Goal: Information Seeking & Learning: Compare options

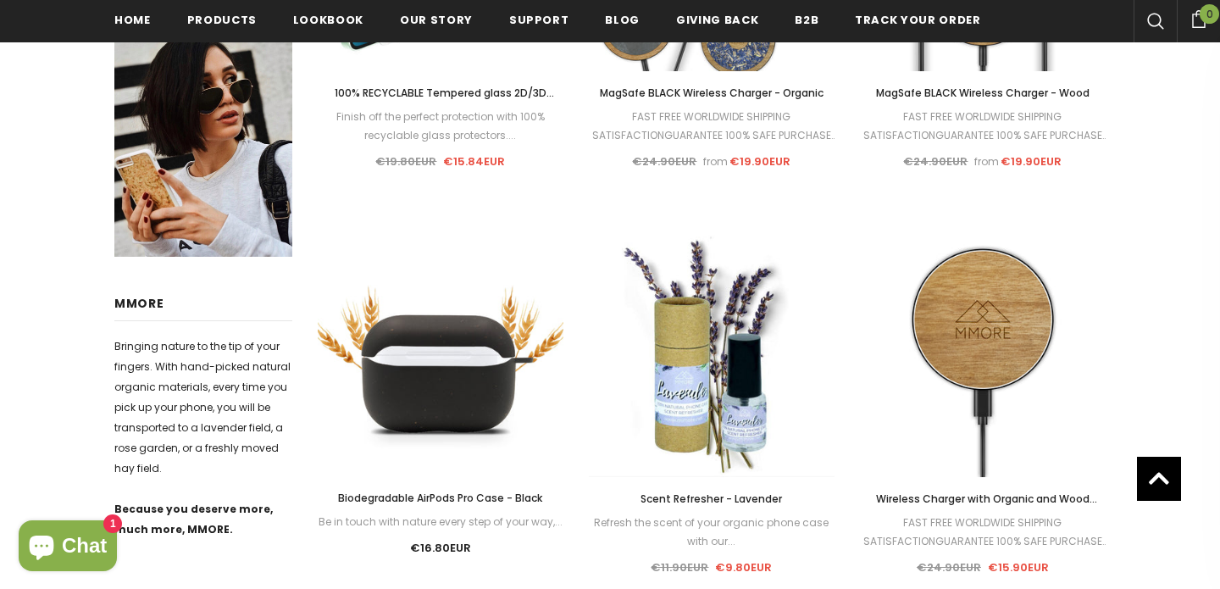
scroll to position [632, 0]
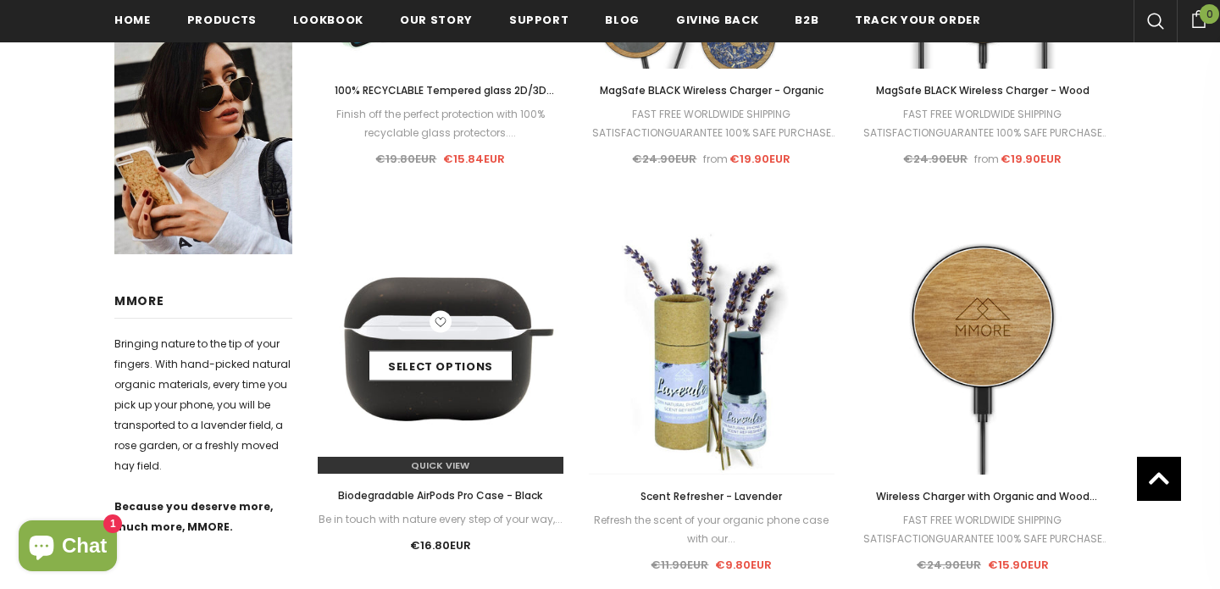
click at [436, 414] on img at bounding box center [441, 351] width 246 height 246
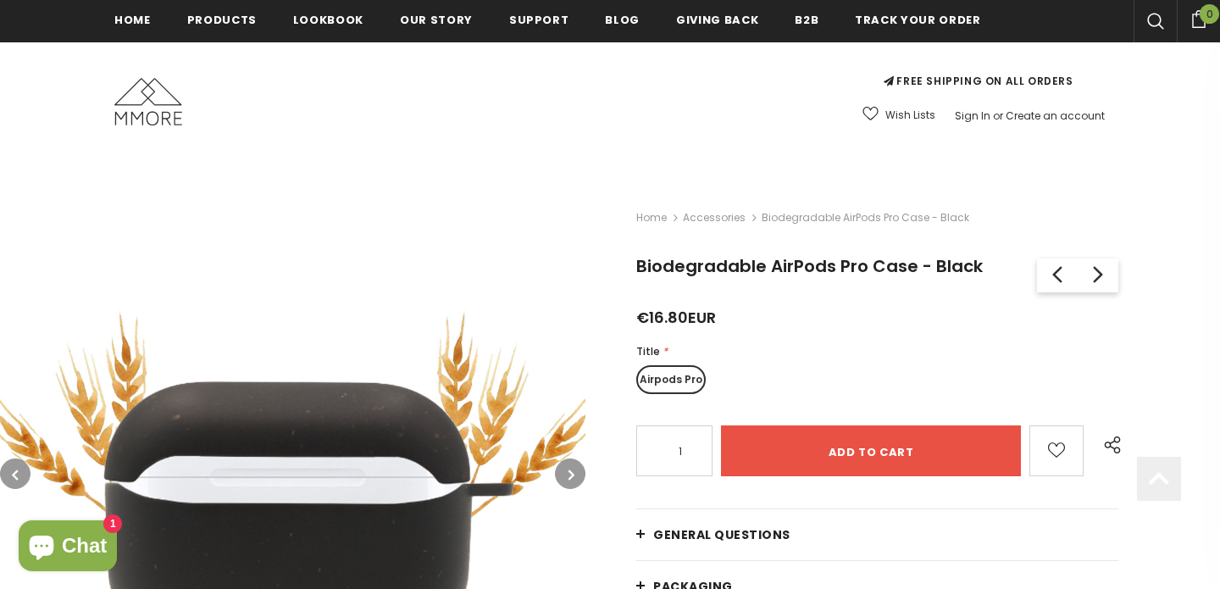
scroll to position [363, 0]
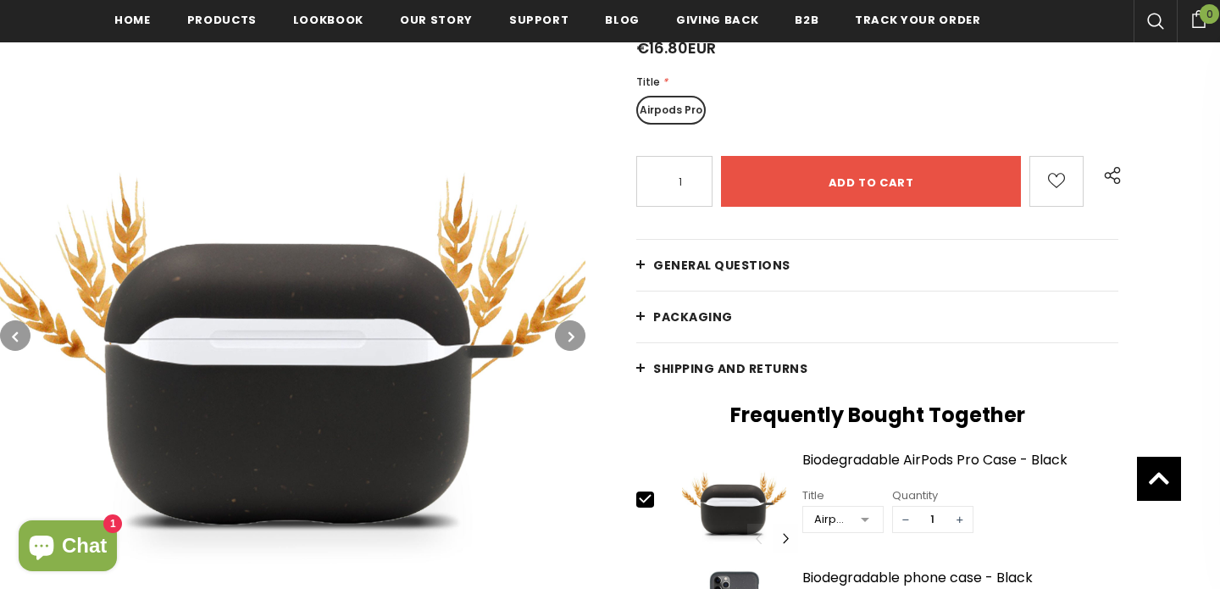
click at [569, 325] on button "button" at bounding box center [570, 335] width 30 height 30
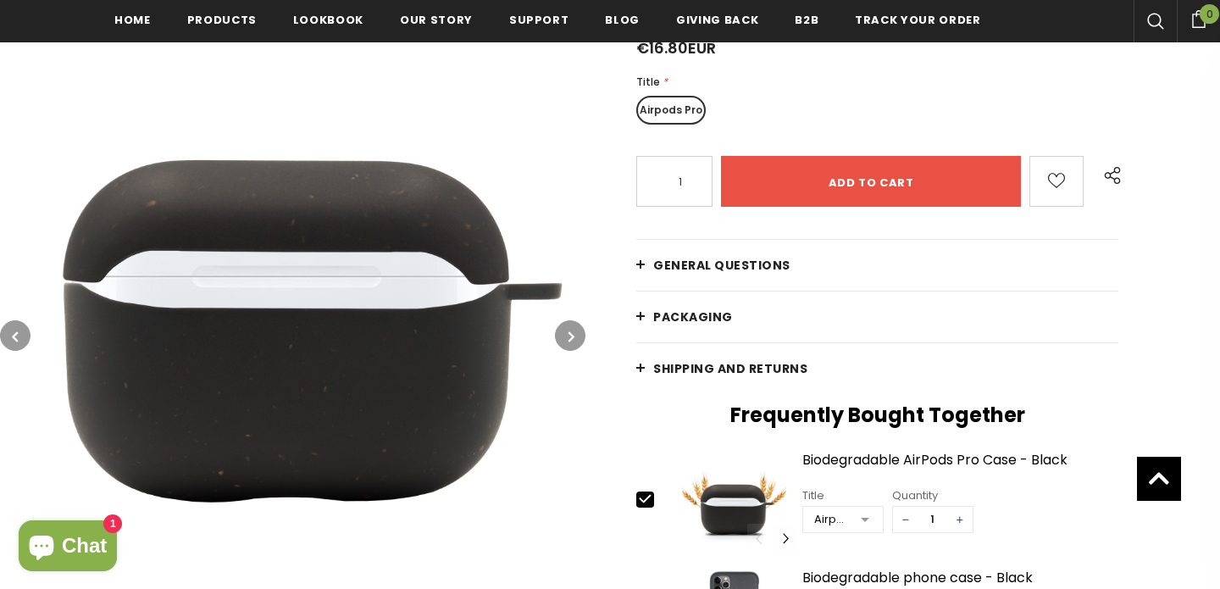
click at [305, 279] on img at bounding box center [292, 334] width 585 height 585
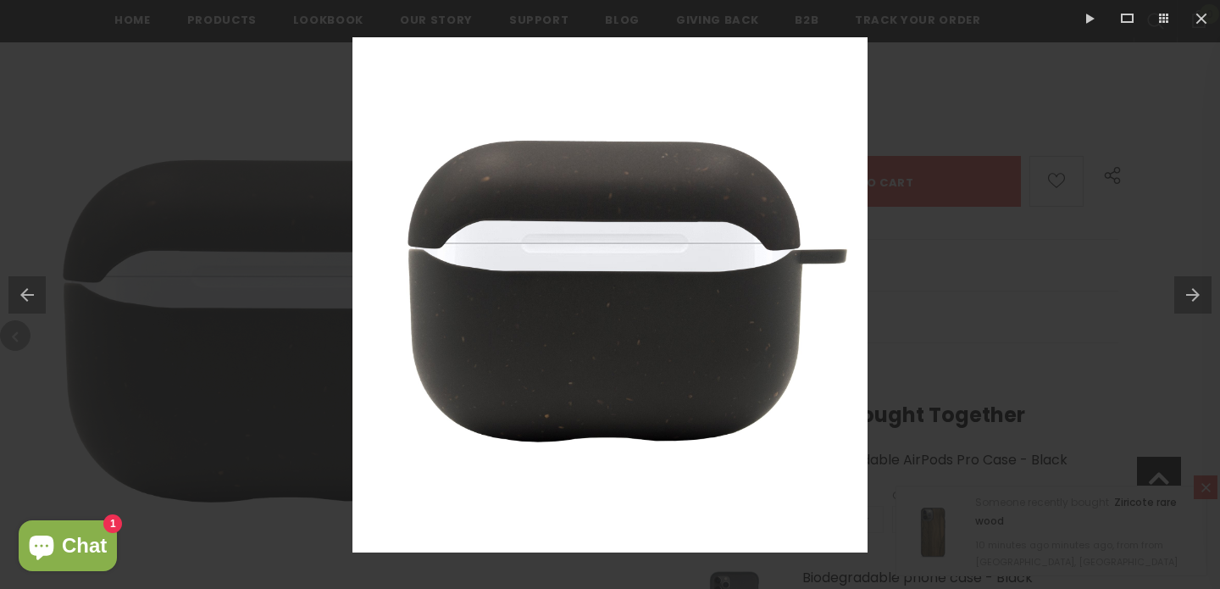
click at [961, 373] on div at bounding box center [610, 294] width 1220 height 589
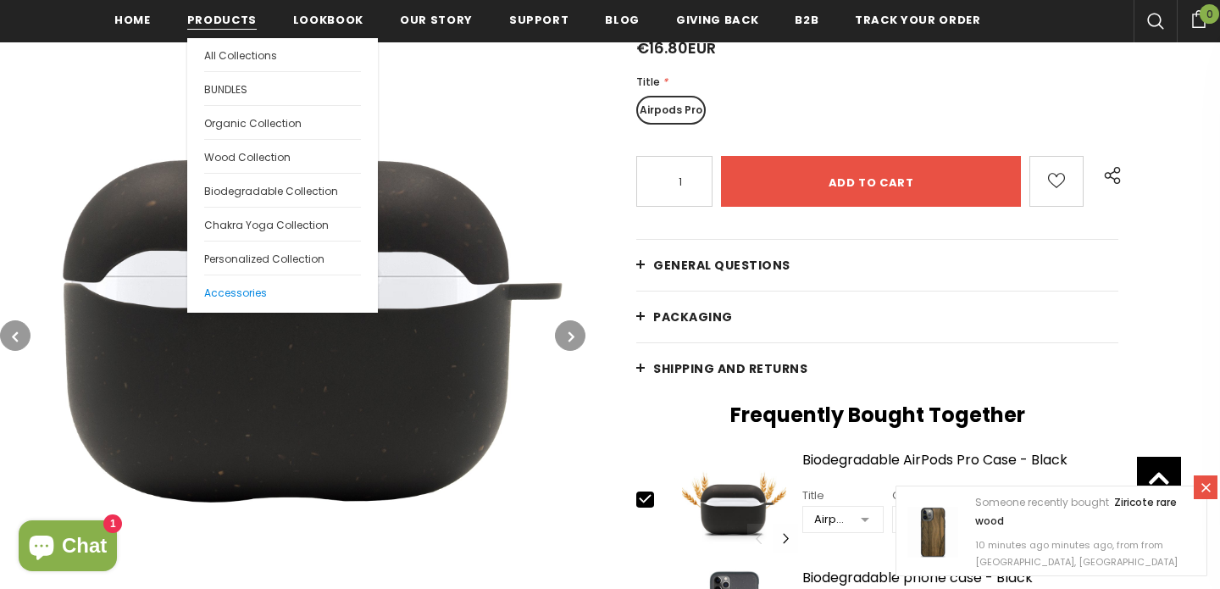
click at [224, 283] on link "Accessories" at bounding box center [282, 291] width 157 height 34
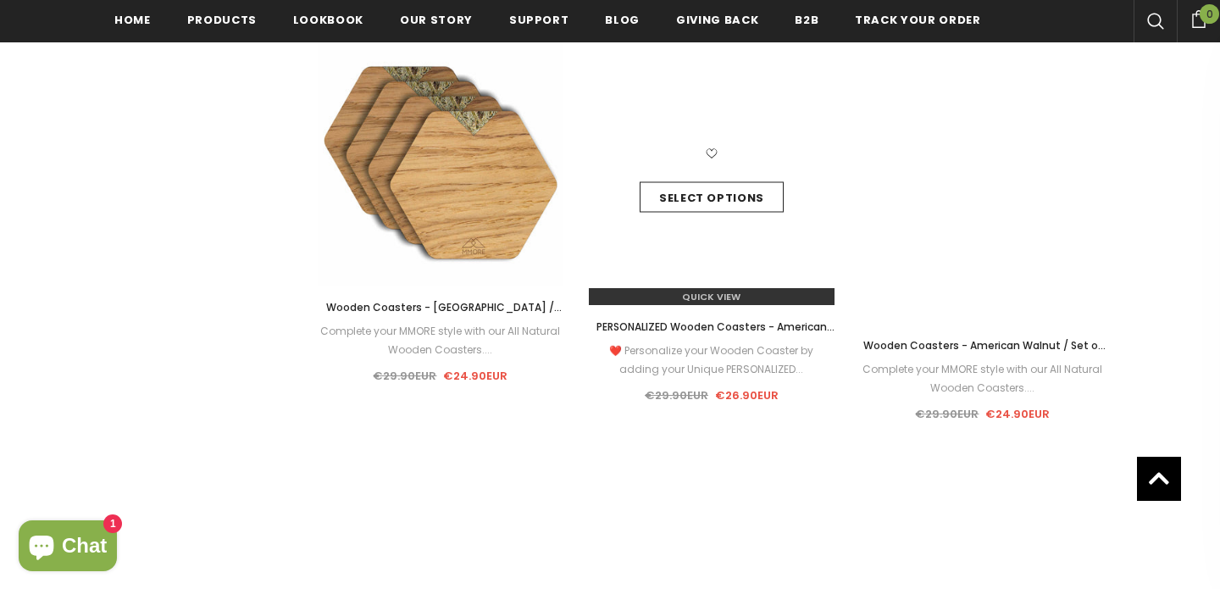
scroll to position [2013, 0]
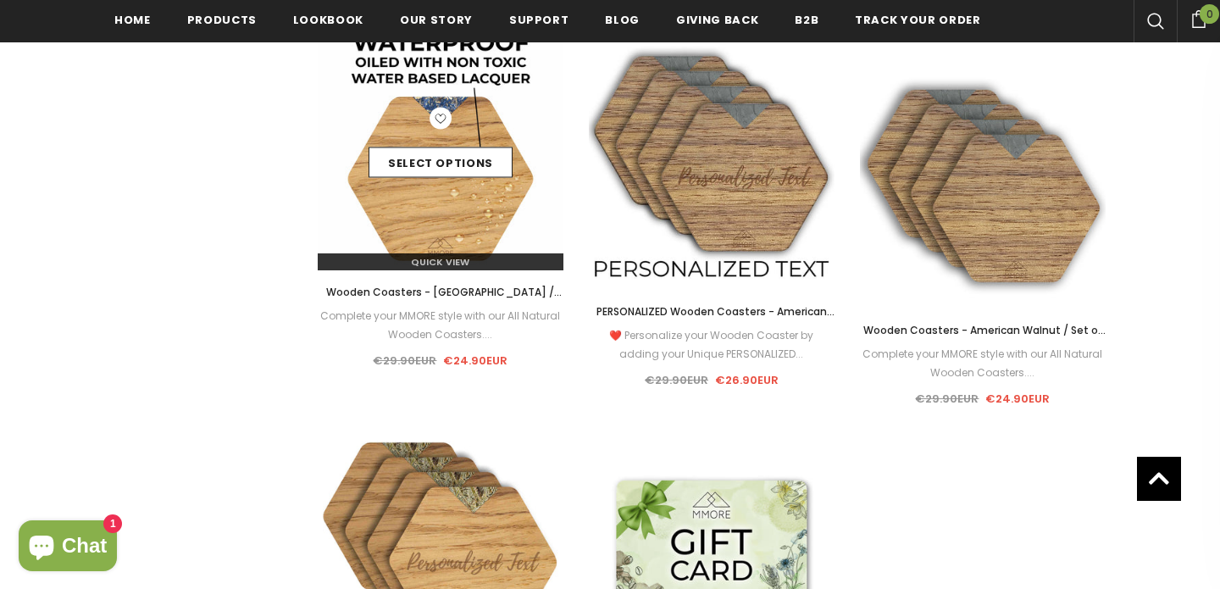
click at [421, 204] on img at bounding box center [441, 148] width 246 height 246
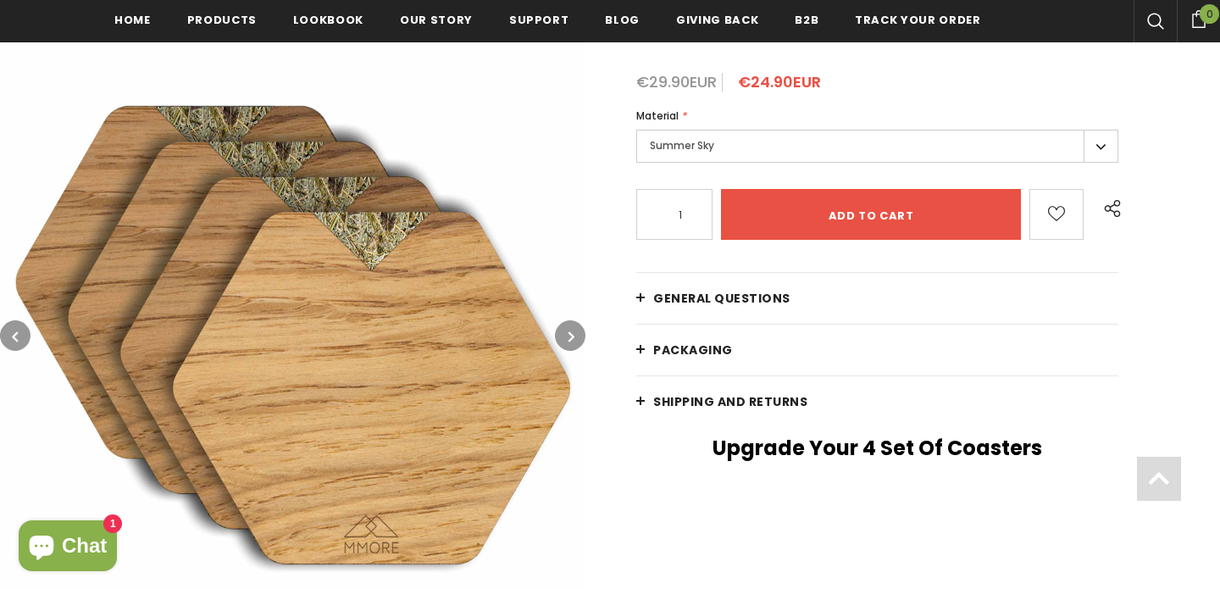
scroll to position [366, 0]
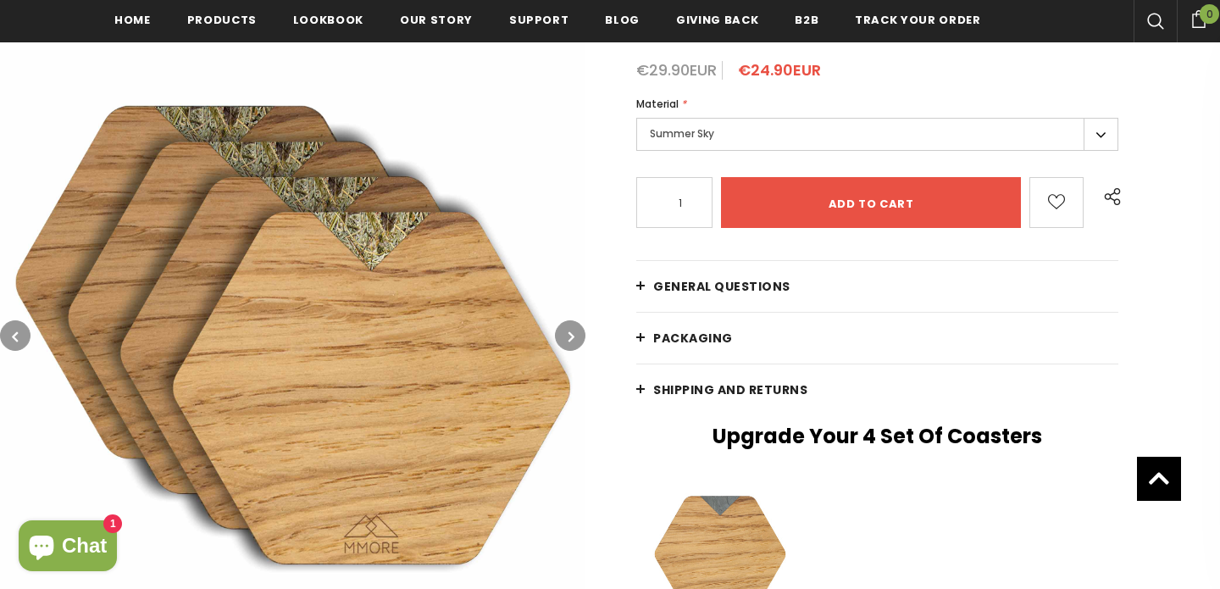
click at [396, 298] on img at bounding box center [292, 334] width 585 height 585
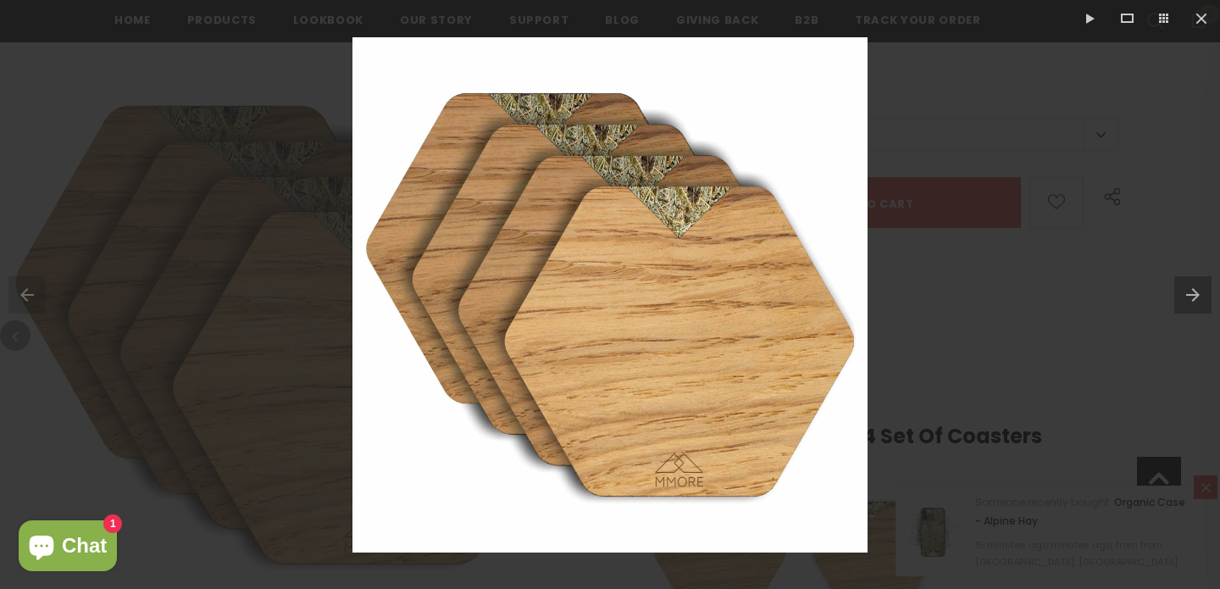
click at [276, 383] on div at bounding box center [610, 294] width 1220 height 589
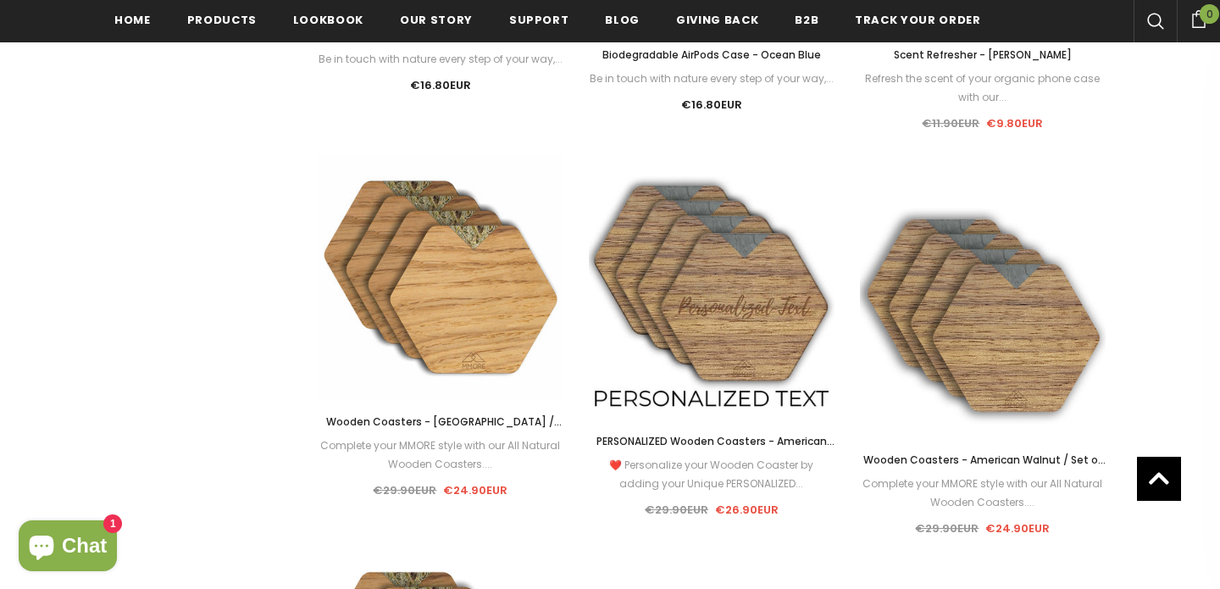
scroll to position [1885, 0]
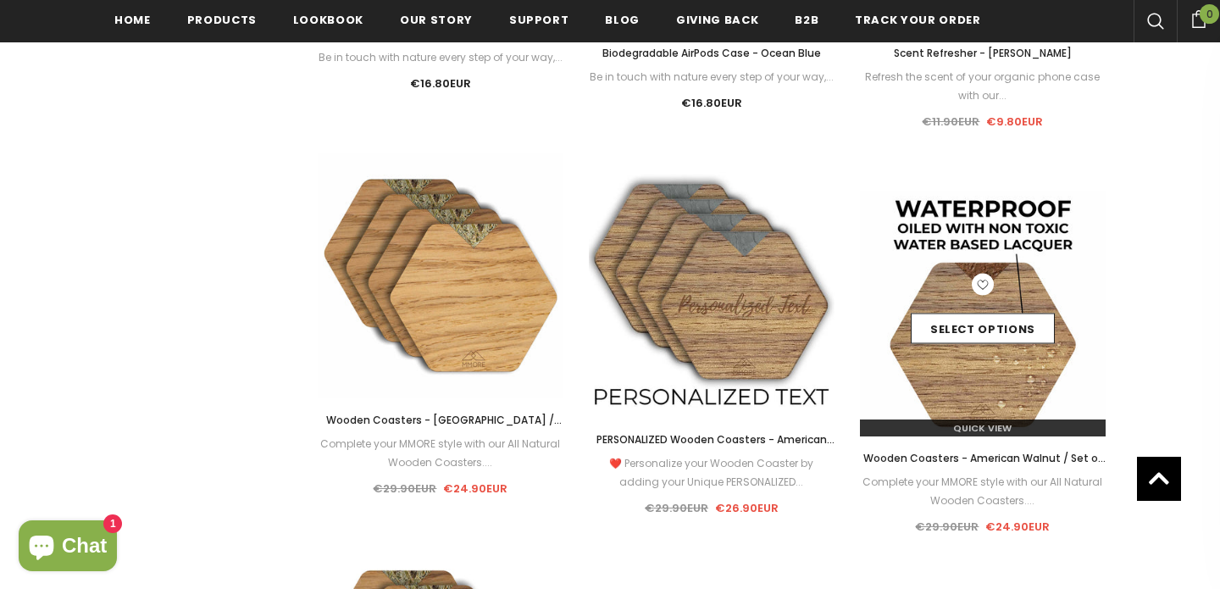
click at [918, 380] on img at bounding box center [983, 314] width 246 height 246
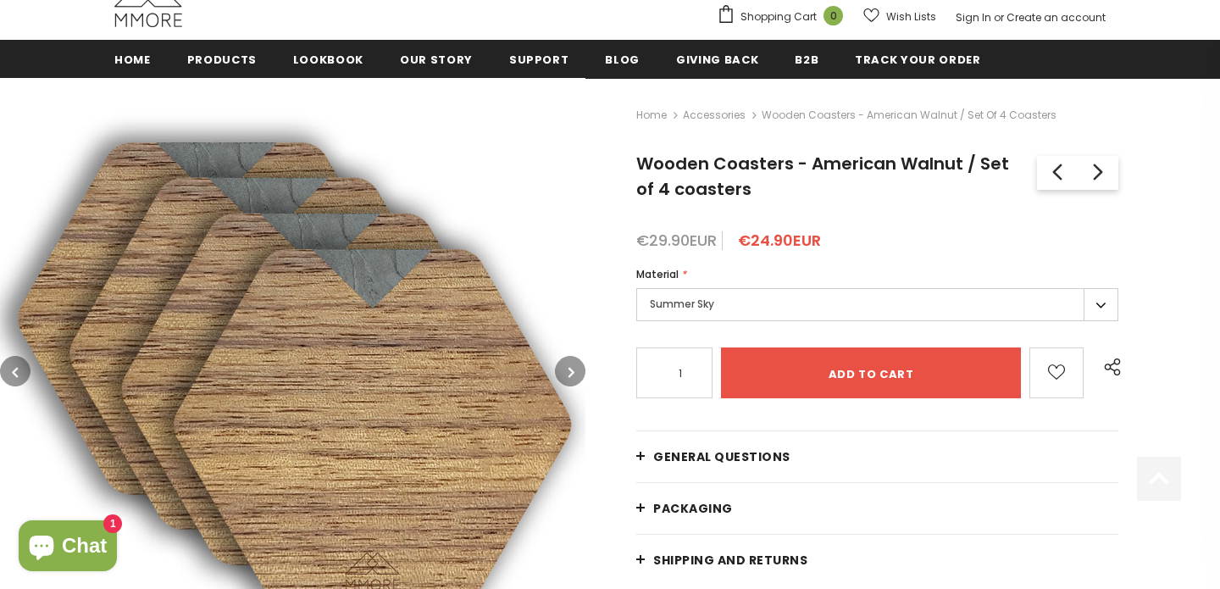
scroll to position [205, 0]
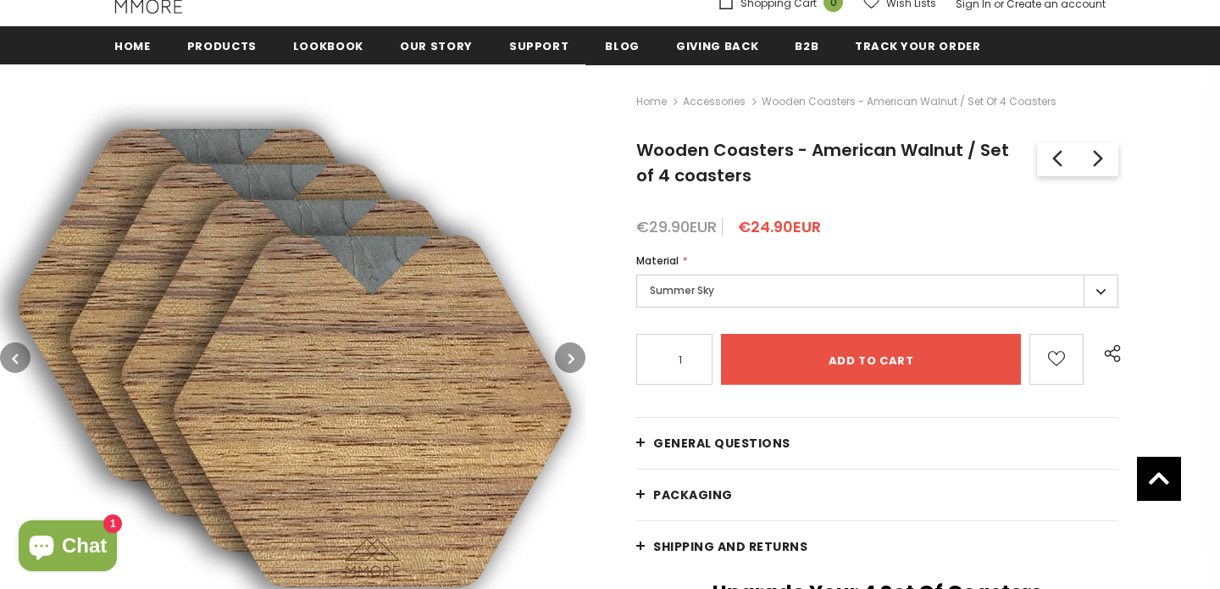
click at [357, 380] on img at bounding box center [292, 356] width 585 height 585
